Goal: Transaction & Acquisition: Download file/media

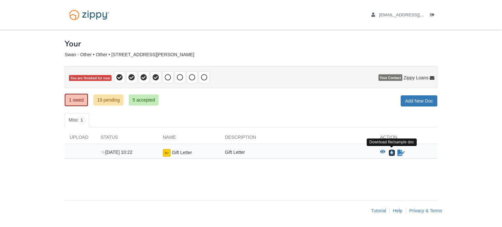
click at [390, 151] on icon "Download Gift Letter" at bounding box center [392, 153] width 7 height 7
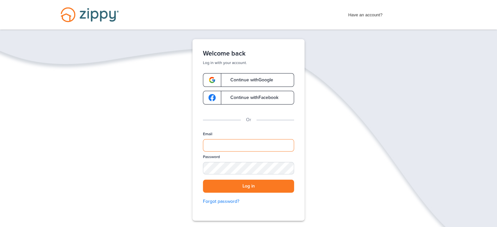
click at [220, 145] on input "Email" at bounding box center [248, 145] width 91 height 12
type input "**********"
click at [203, 180] on button "Log in" at bounding box center [248, 186] width 91 height 13
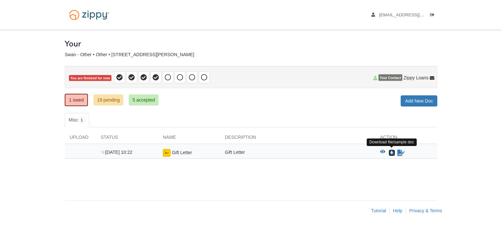
click at [392, 152] on icon "Download Gift Letter" at bounding box center [392, 153] width 7 height 7
click at [399, 151] on icon "Sign Form" at bounding box center [401, 153] width 7 height 7
